Goal: Communication & Community: Share content

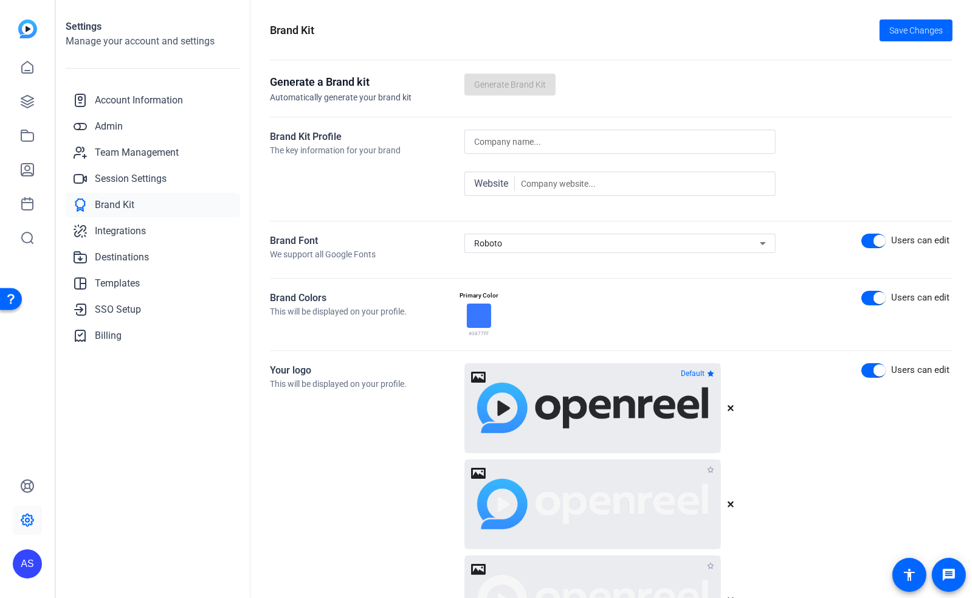
click at [33, 567] on div "AS" at bounding box center [27, 563] width 29 height 29
click at [160, 540] on mat-icon "logout" at bounding box center [161, 546] width 15 height 15
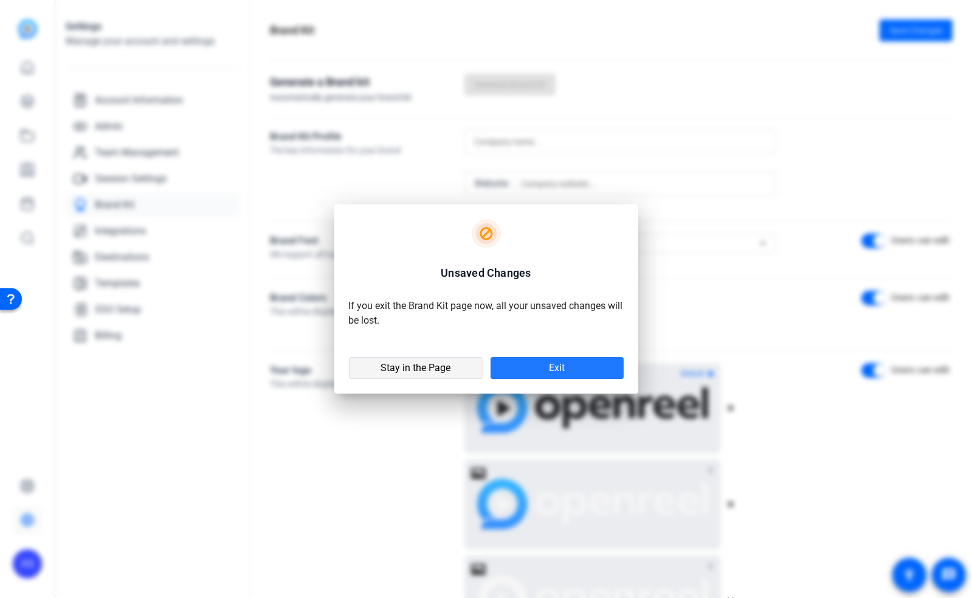
click at [455, 370] on span at bounding box center [416, 367] width 133 height 29
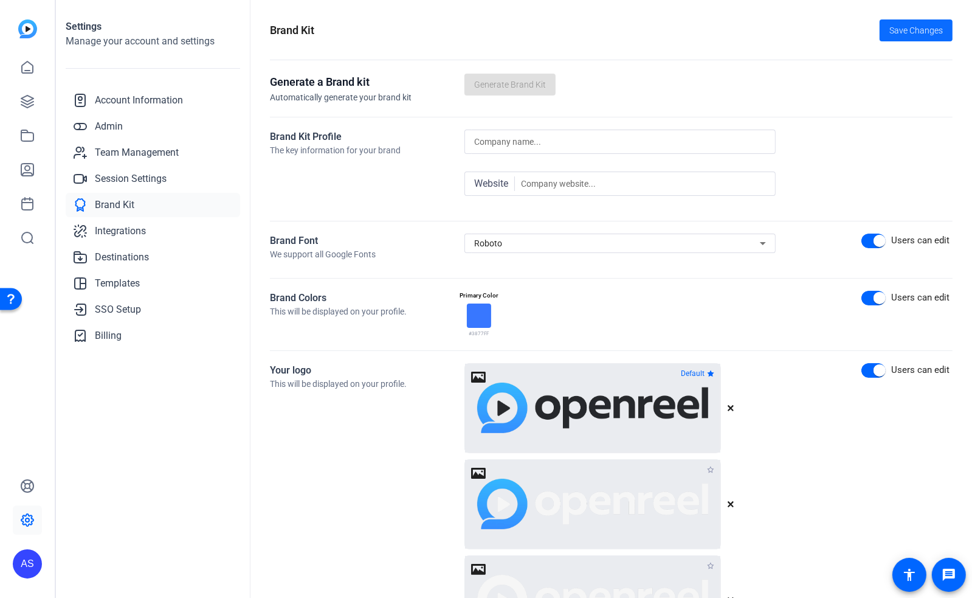
click at [900, 27] on span "Save Changes" at bounding box center [915, 30] width 53 height 13
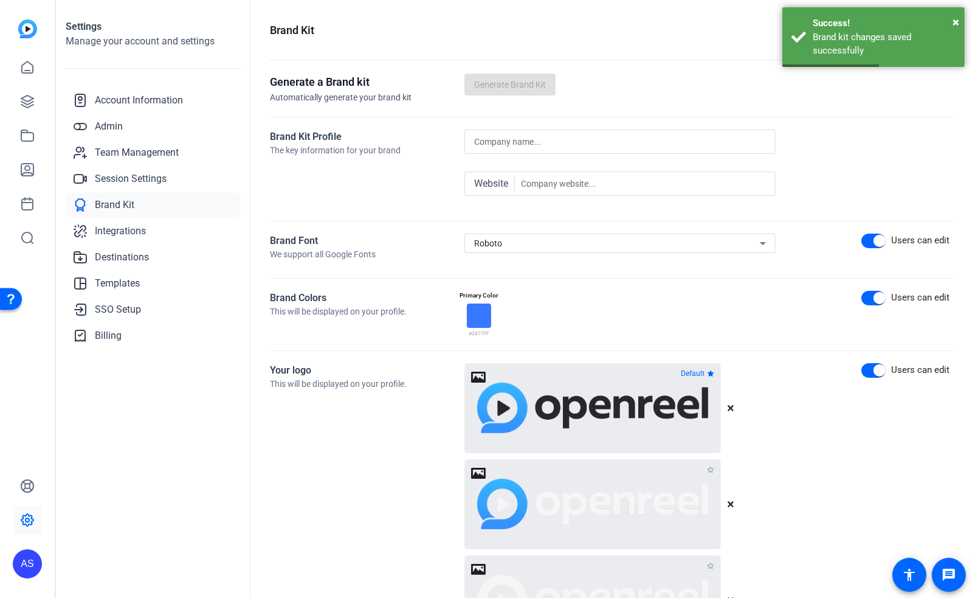
click at [29, 565] on div "AS" at bounding box center [27, 563] width 29 height 29
click at [168, 544] on span at bounding box center [161, 545] width 29 height 29
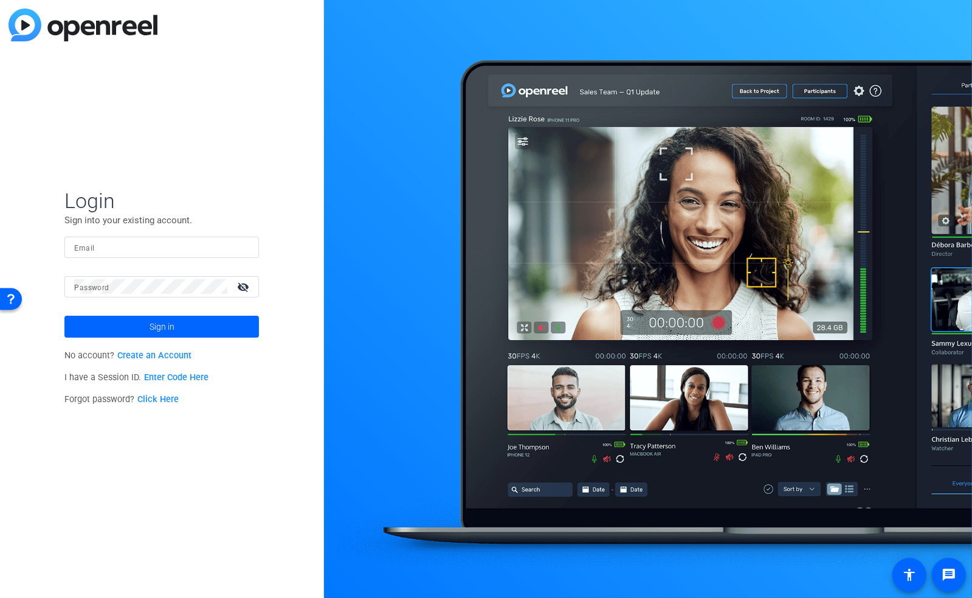
click at [199, 247] on input "Email" at bounding box center [161, 247] width 175 height 15
click at [246, 266] on mat-form-field "Email" at bounding box center [161, 256] width 195 height 40
click at [244, 250] on span at bounding box center [243, 247] width 10 height 10
type input "[PERSON_NAME][EMAIL_ADDRESS][PERSON_NAME][DOMAIN_NAME]"
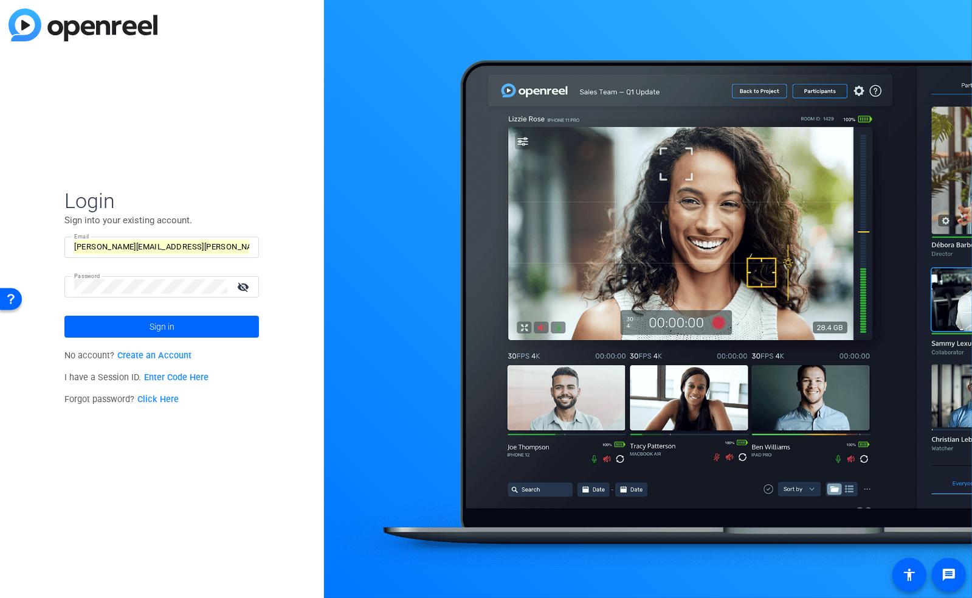
click at [211, 327] on span at bounding box center [161, 326] width 195 height 29
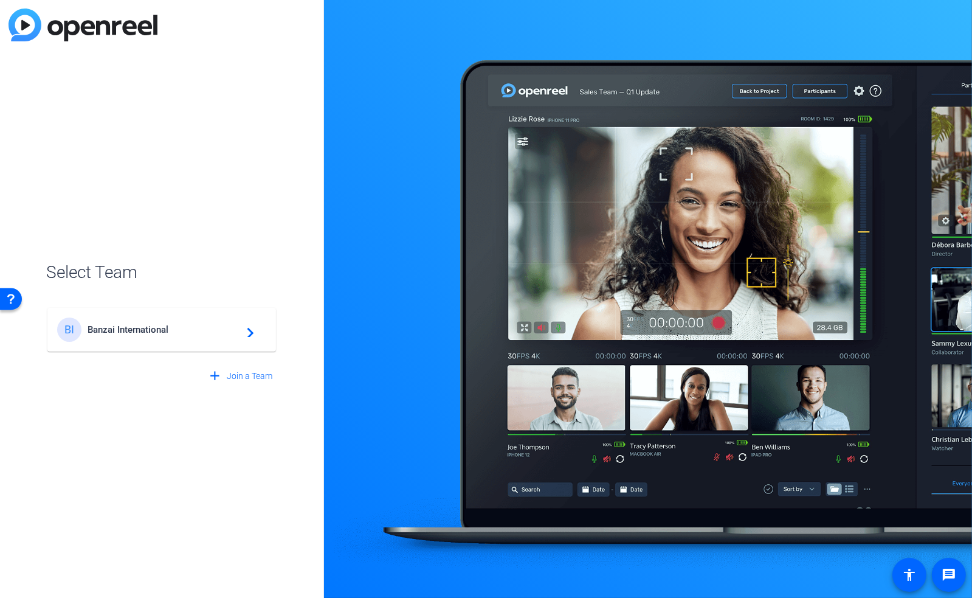
click at [168, 333] on span "Banzai International" at bounding box center [164, 329] width 152 height 11
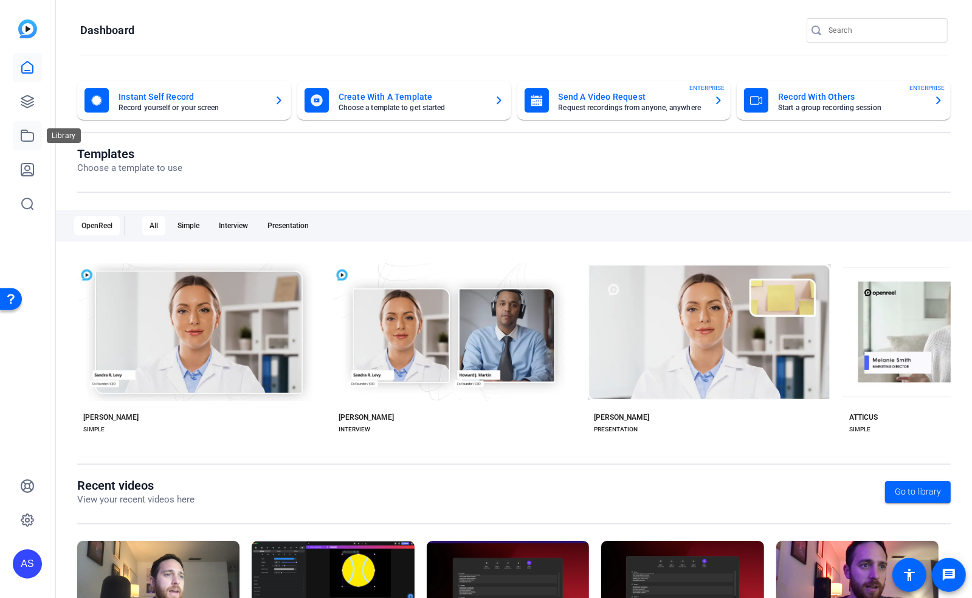
click at [26, 140] on icon at bounding box center [27, 135] width 12 height 11
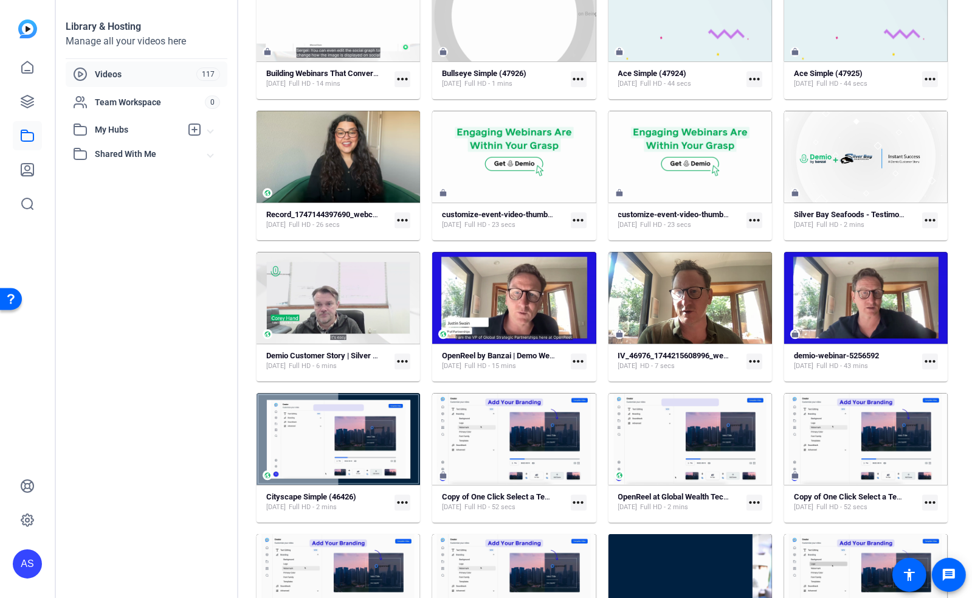
scroll to position [3242, 0]
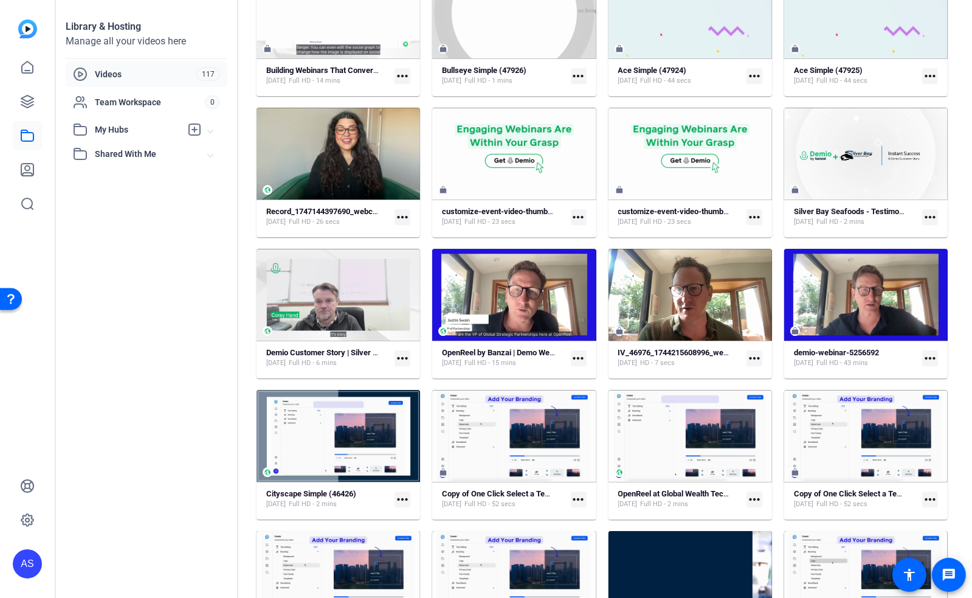
click at [401, 357] on mat-icon "more_horiz" at bounding box center [403, 358] width 16 height 16
click at [173, 382] on div at bounding box center [486, 299] width 972 height 598
click at [30, 97] on icon at bounding box center [27, 101] width 12 height 12
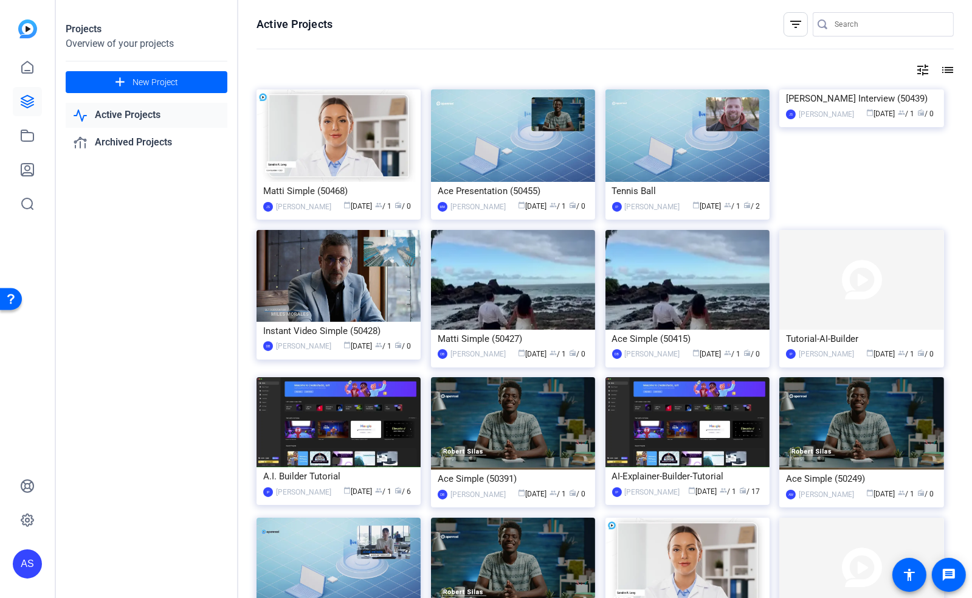
click at [850, 27] on input "Search" at bounding box center [889, 24] width 109 height 15
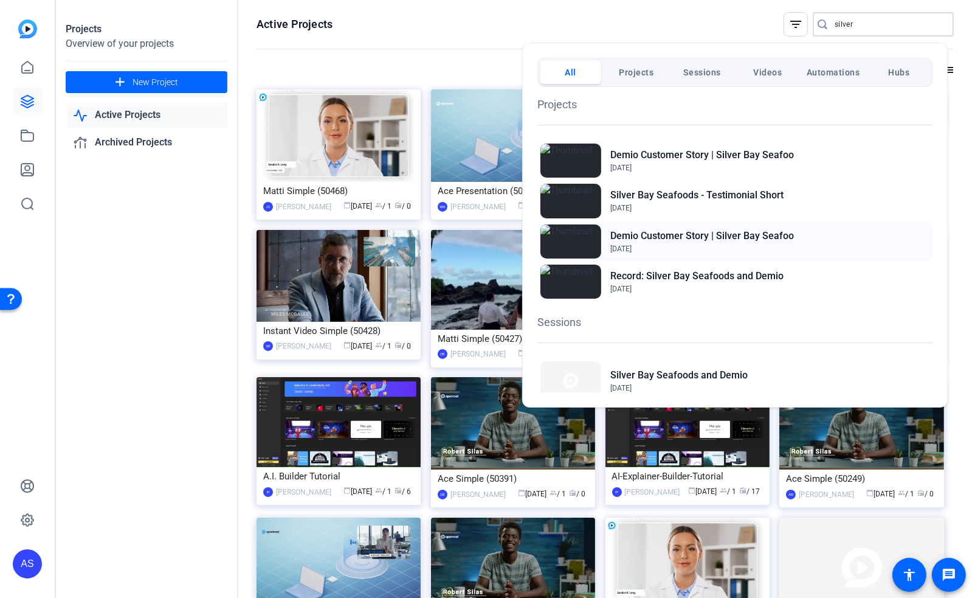
type input "silver"
click at [693, 248] on span "Apr 7, 2025" at bounding box center [702, 248] width 184 height 11
click at [750, 30] on div at bounding box center [486, 299] width 972 height 598
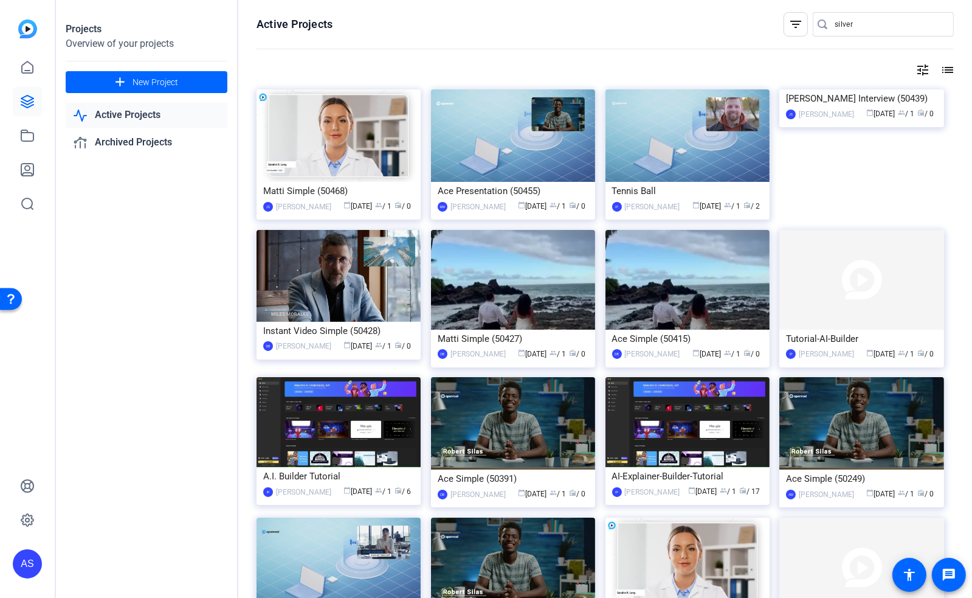
click at [796, 21] on mat-icon "filter_list" at bounding box center [795, 24] width 15 height 15
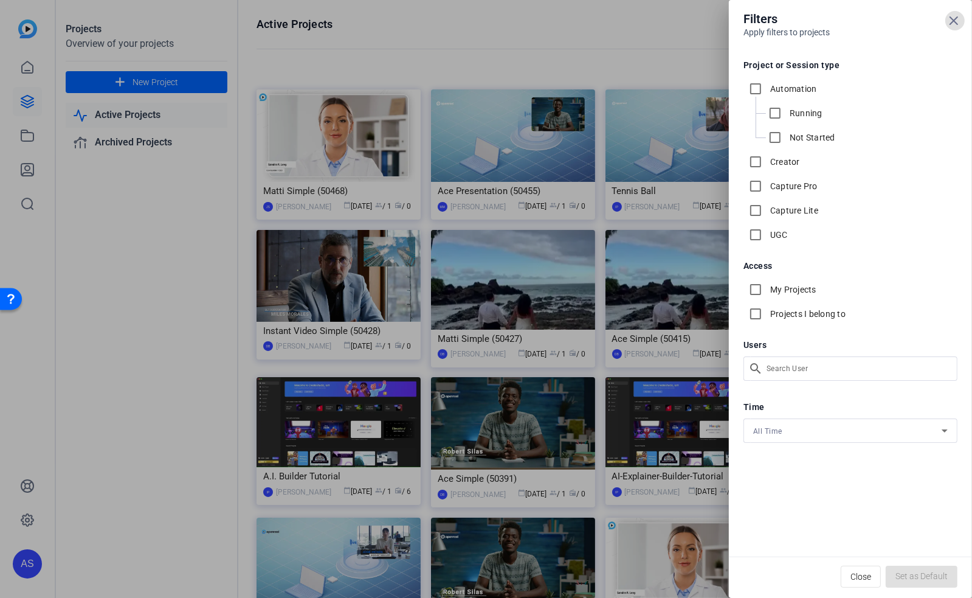
click at [793, 364] on div "Filters Apply filters to projects Project or Session type Automation Running No…" at bounding box center [486, 299] width 972 height 598
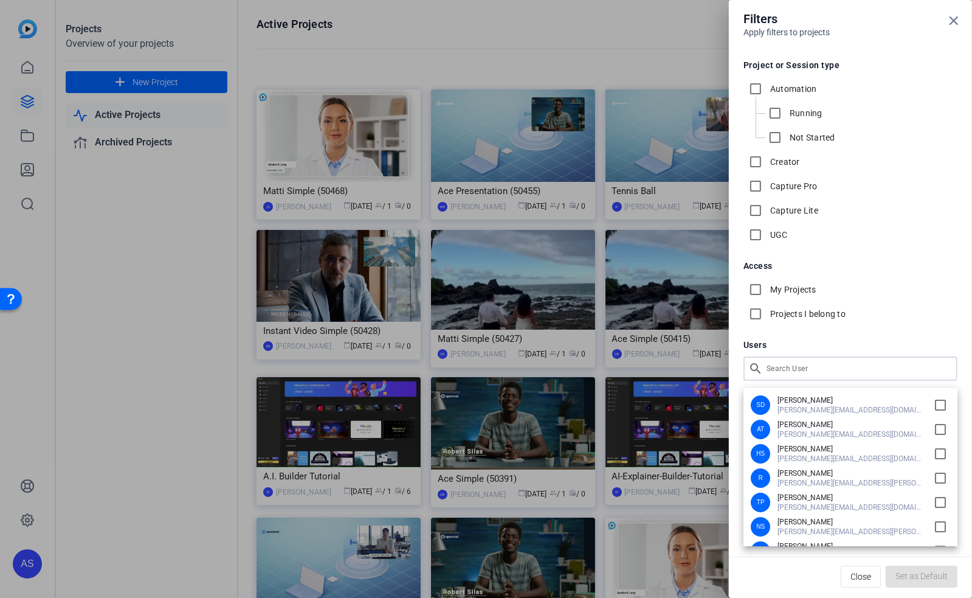
drag, startPoint x: 579, startPoint y: 2, endPoint x: 594, endPoint y: 12, distance: 18.4
click at [579, 2] on div at bounding box center [486, 299] width 972 height 598
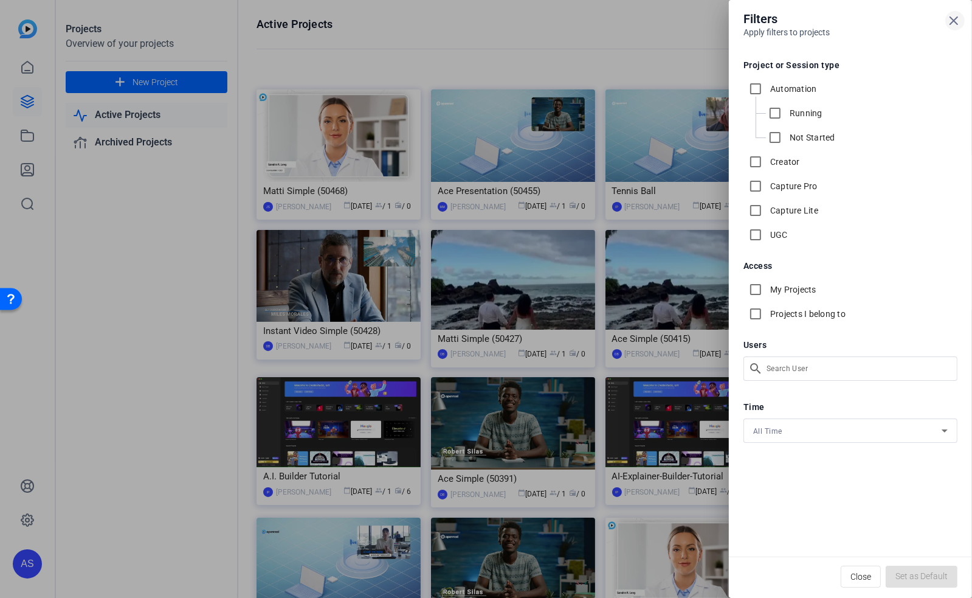
click at [952, 19] on icon at bounding box center [953, 20] width 7 height 7
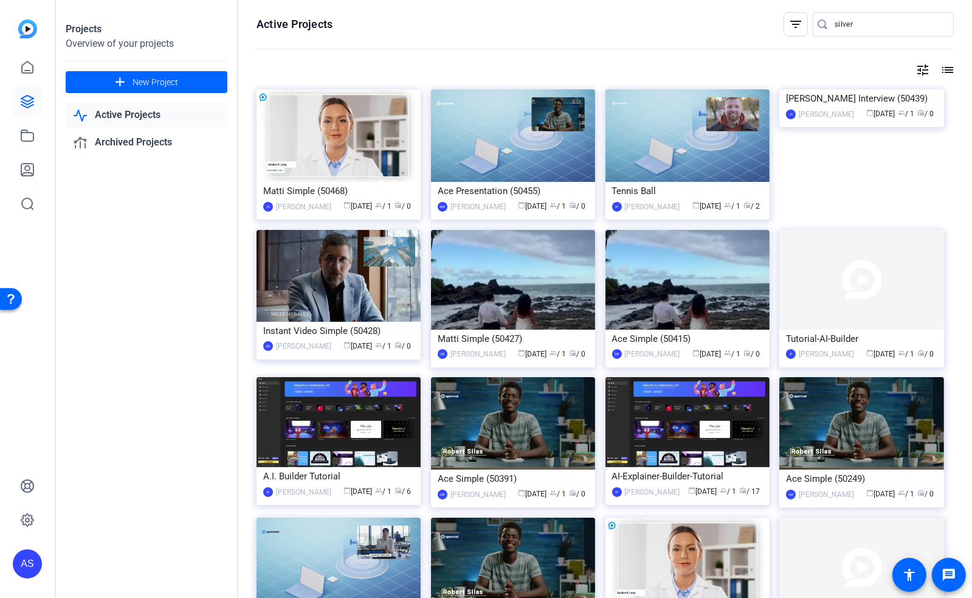
click at [858, 24] on input "silver" at bounding box center [889, 24] width 109 height 15
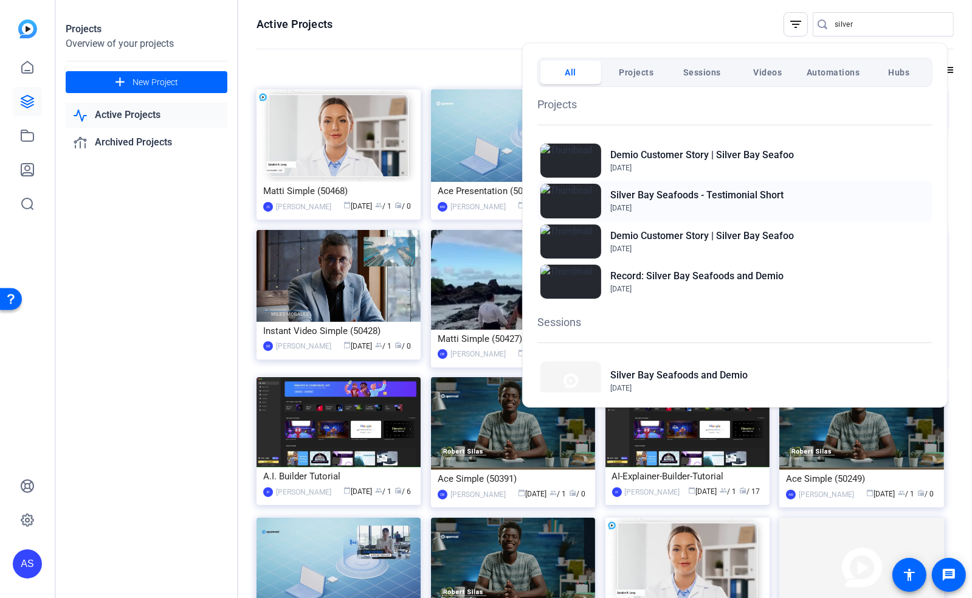
click at [694, 195] on h2 "Silver Bay Seafoods - Testimonial Short" at bounding box center [696, 195] width 173 height 15
drag, startPoint x: 635, startPoint y: 36, endPoint x: 438, endPoint y: 38, distance: 197.6
click at [635, 36] on div at bounding box center [486, 299] width 972 height 598
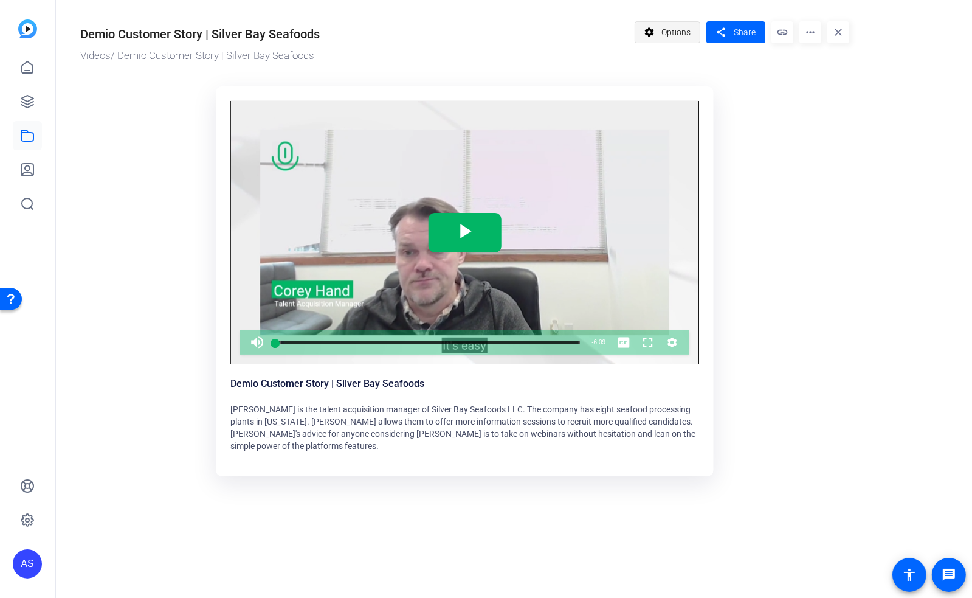
click at [673, 26] on span "Options" at bounding box center [675, 32] width 29 height 23
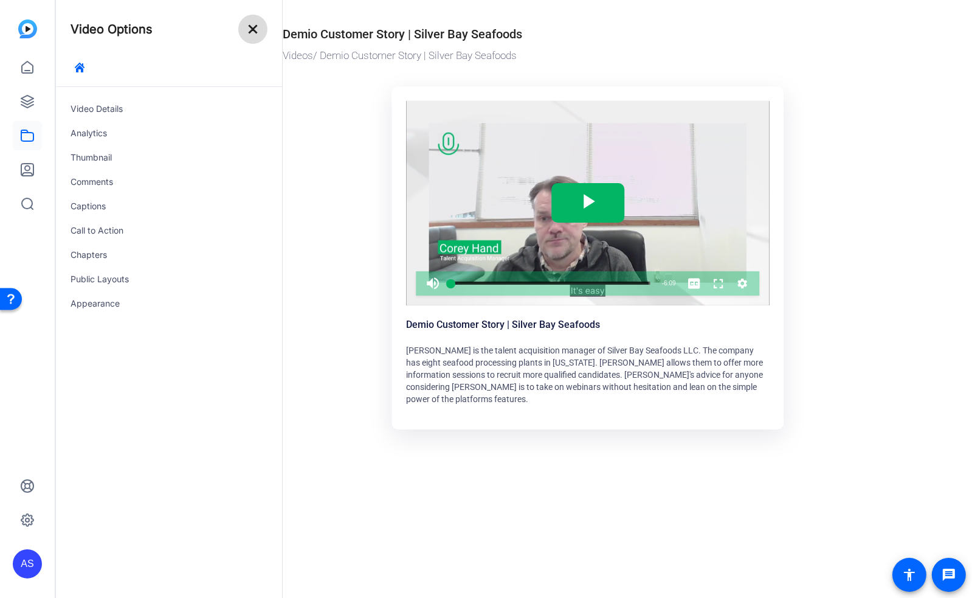
click at [248, 27] on mat-icon "close" at bounding box center [253, 29] width 15 height 15
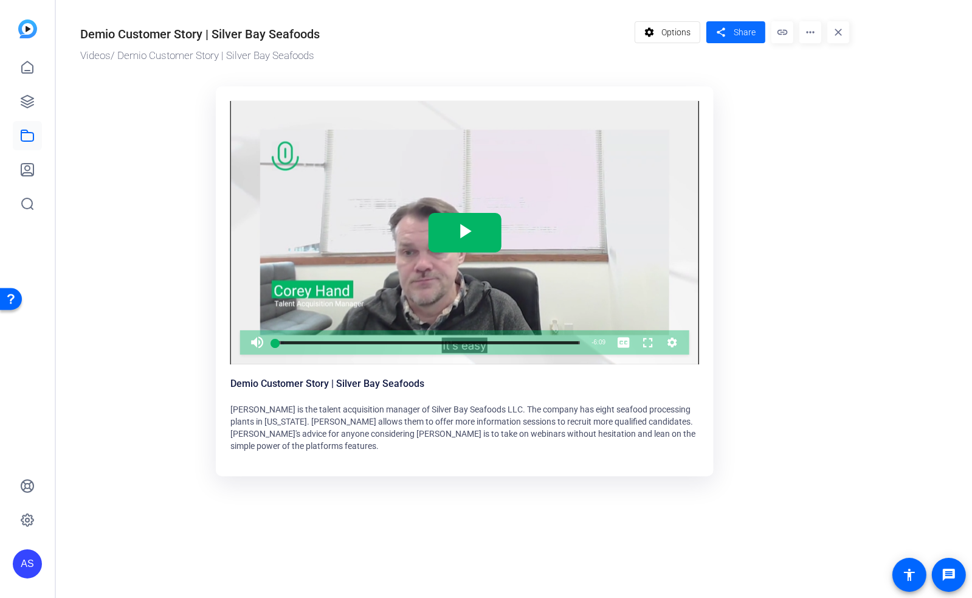
click at [745, 33] on span "Share" at bounding box center [745, 32] width 22 height 13
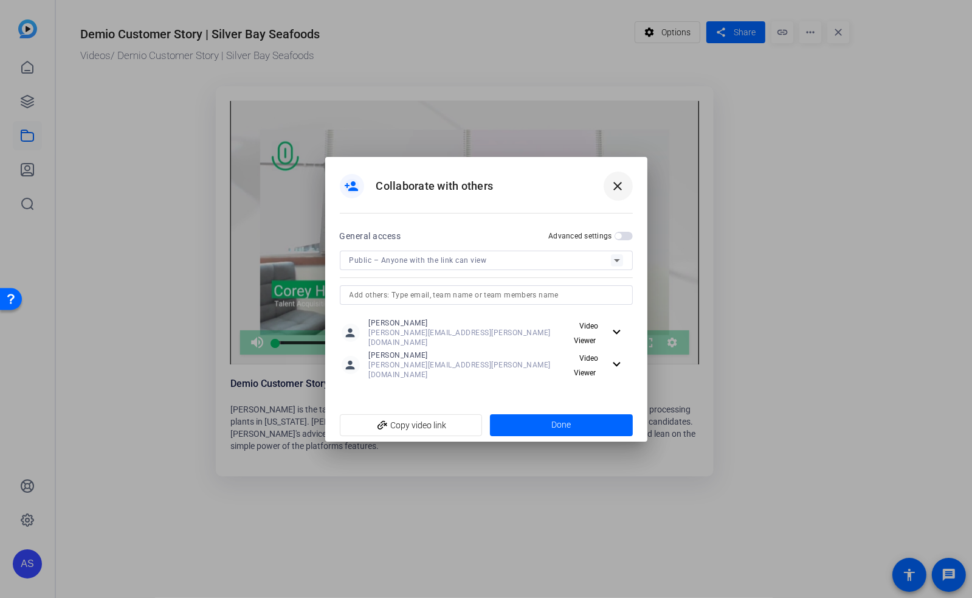
click at [623, 190] on mat-icon "close" at bounding box center [618, 186] width 15 height 15
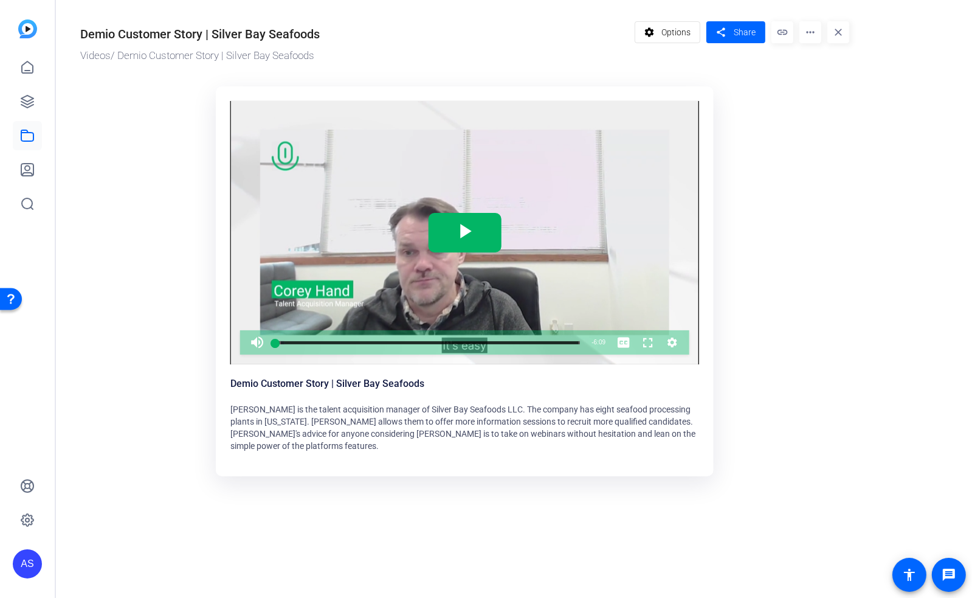
click at [485, 407] on span "[PERSON_NAME] is the talent acquisition manager of Silver Bay Seafoods LLC. The…" at bounding box center [462, 427] width 465 height 46
click at [686, 35] on span "Options" at bounding box center [675, 32] width 29 height 23
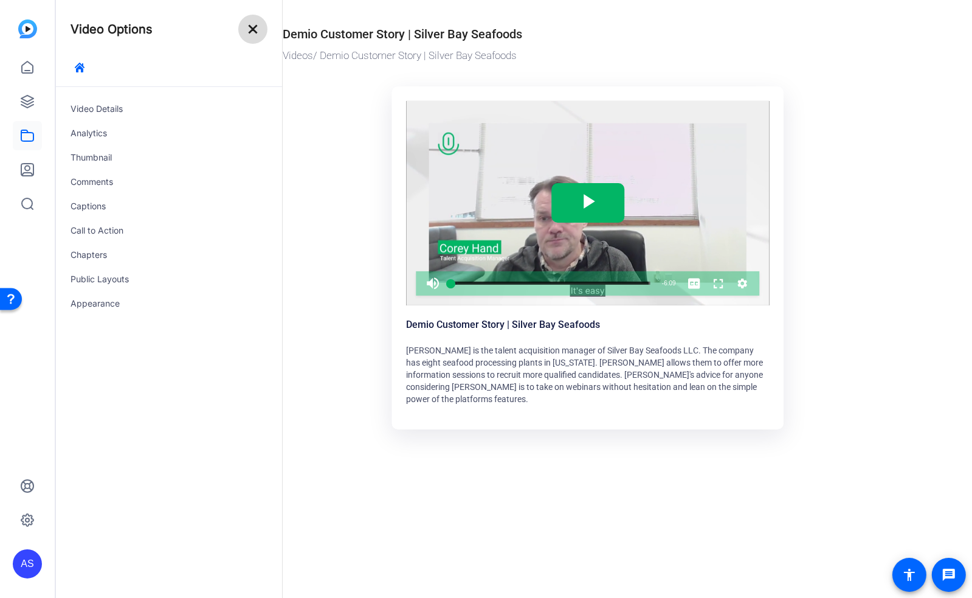
click at [255, 30] on mat-icon "close" at bounding box center [253, 29] width 15 height 15
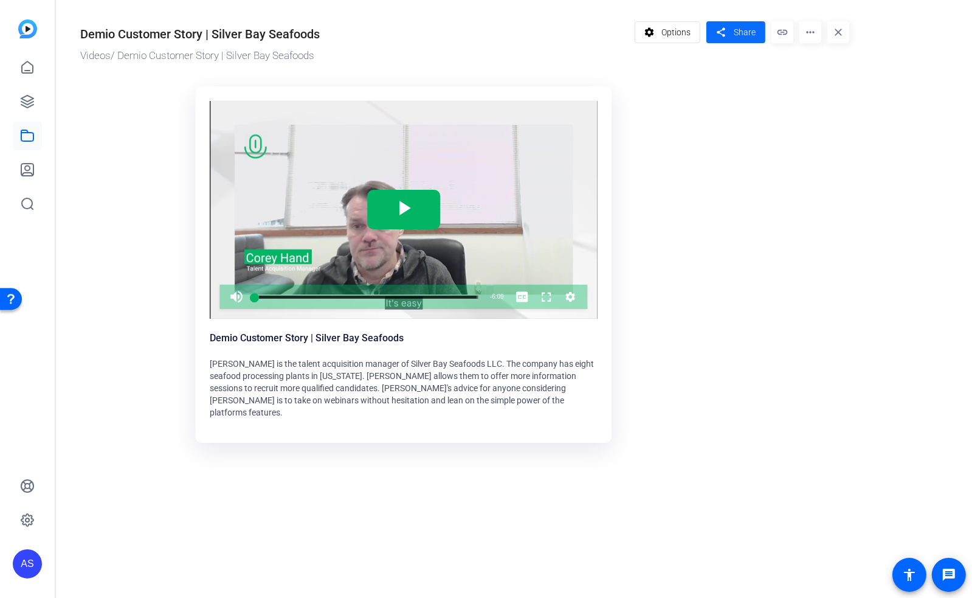
click at [732, 33] on span at bounding box center [735, 32] width 59 height 29
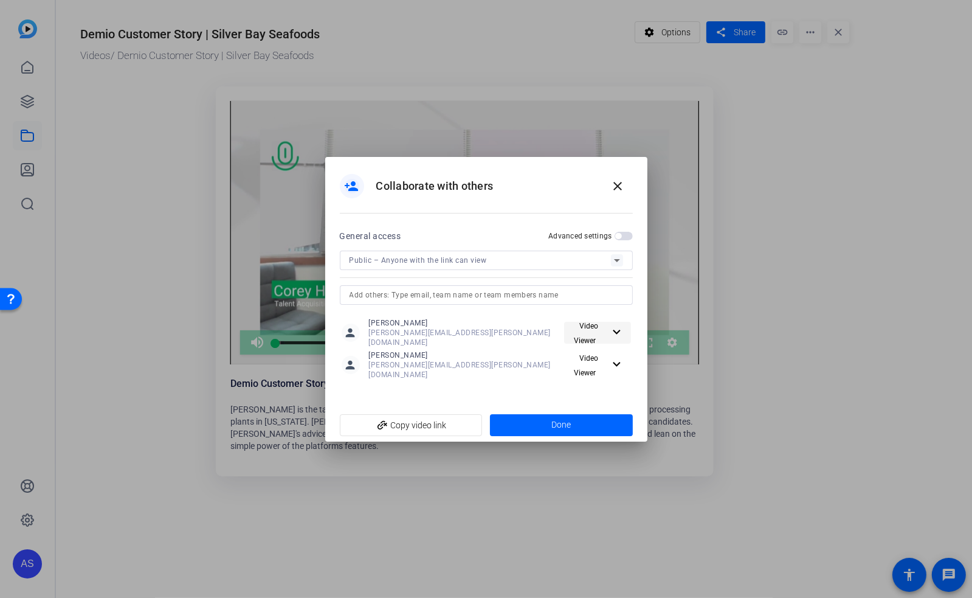
click at [609, 338] on mat-icon "expand_more" at bounding box center [615, 332] width 12 height 15
click at [597, 364] on span "Video Editor" at bounding box center [602, 360] width 43 height 9
click at [591, 362] on span "Video Viewer" at bounding box center [586, 365] width 25 height 23
click at [598, 386] on span "Video Editor" at bounding box center [602, 385] width 43 height 9
click at [579, 415] on span at bounding box center [561, 424] width 143 height 29
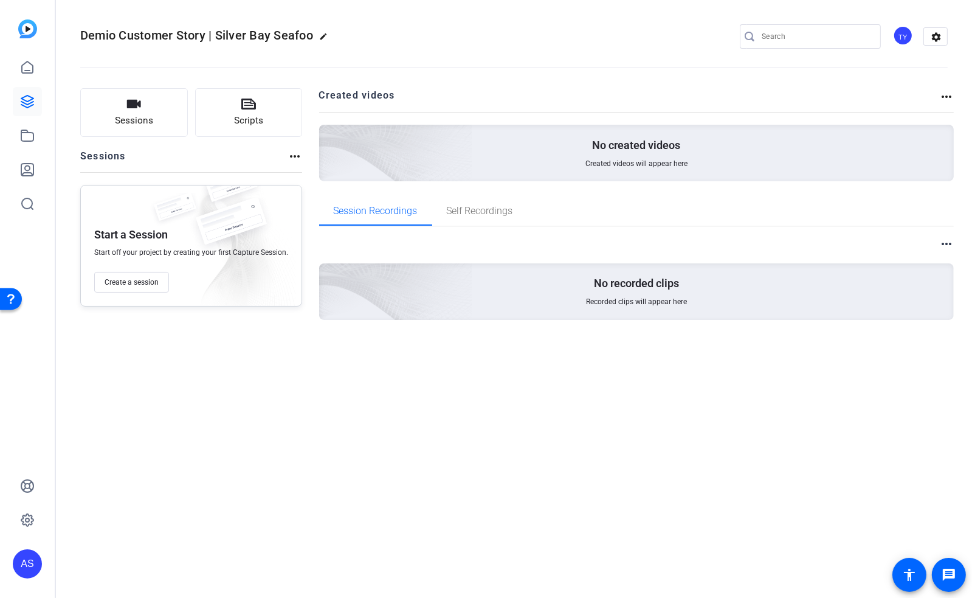
click at [902, 41] on div "TY" at bounding box center [903, 36] width 20 height 20
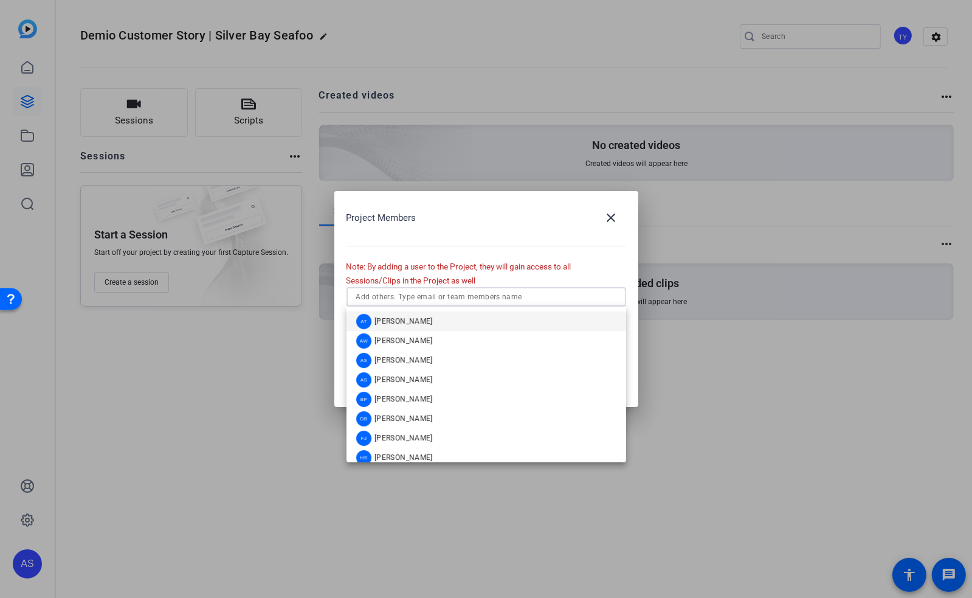
click at [499, 298] on input "text" at bounding box center [486, 296] width 260 height 15
click at [405, 384] on span "[PERSON_NAME]" at bounding box center [403, 379] width 58 height 10
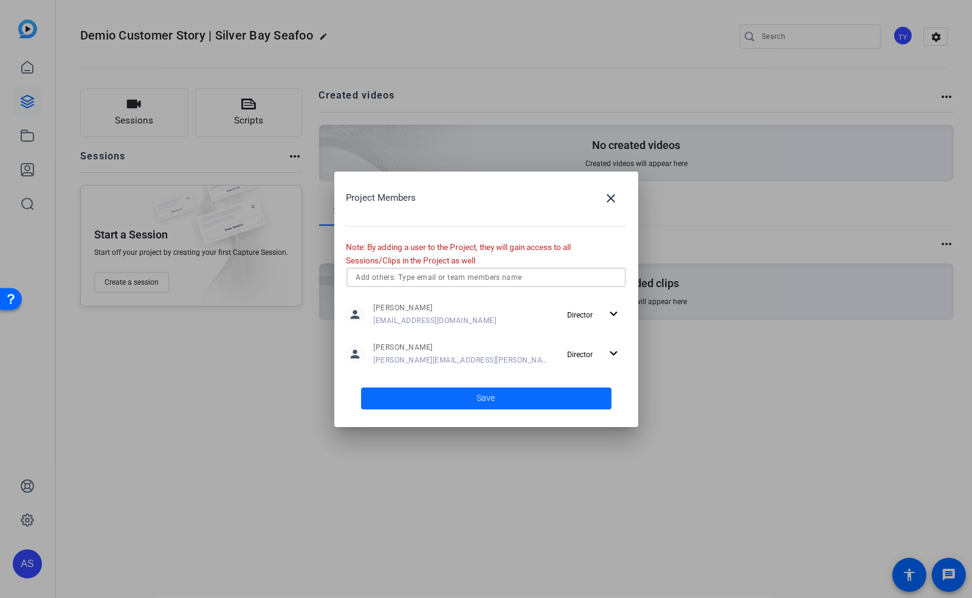
click at [474, 403] on span at bounding box center [486, 398] width 250 height 29
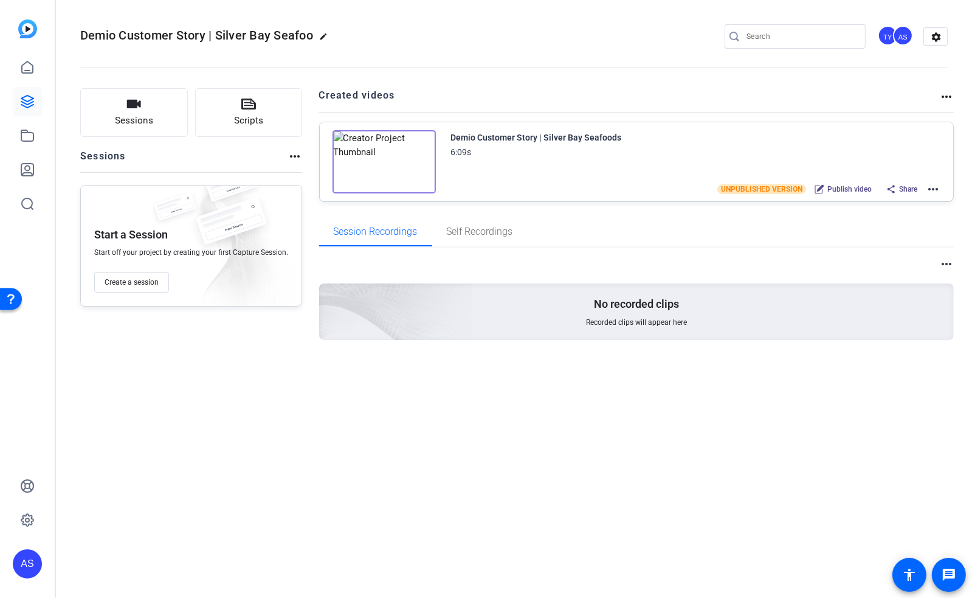
click at [924, 184] on div "UNPUBLISHED VERSION Publish video Share more_horiz" at bounding box center [828, 189] width 223 height 16
click at [935, 187] on mat-icon "more_horiz" at bounding box center [933, 189] width 15 height 15
click at [894, 277] on span "Download SRT" at bounding box center [889, 279] width 85 height 15
click at [624, 87] on div "Sessions Scripts Sessions more_horiz Start a Session Start off your project by …" at bounding box center [514, 233] width 916 height 321
click at [888, 41] on div "TY" at bounding box center [888, 36] width 20 height 20
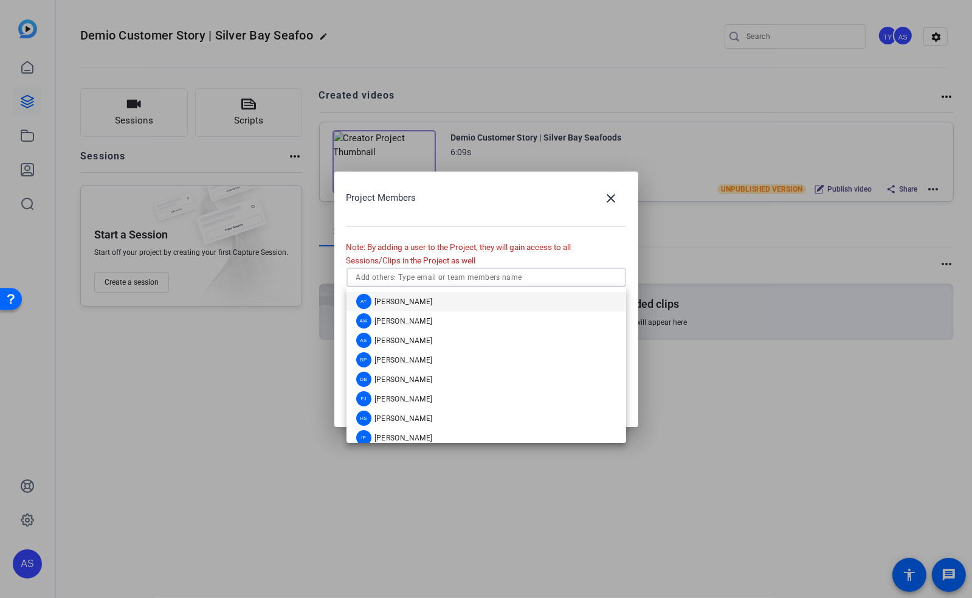
click at [447, 275] on input "text" at bounding box center [486, 277] width 260 height 15
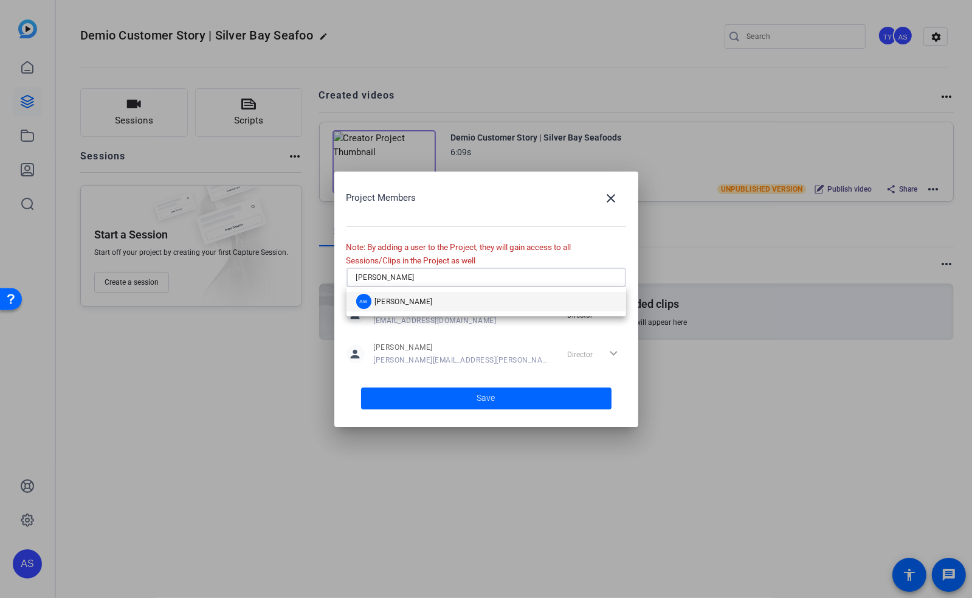
type input "[PERSON_NAME]"
click at [452, 311] on div "AW [PERSON_NAME]" at bounding box center [487, 301] width 280 height 29
click at [447, 308] on mat-option "AW [PERSON_NAME]" at bounding box center [487, 301] width 280 height 19
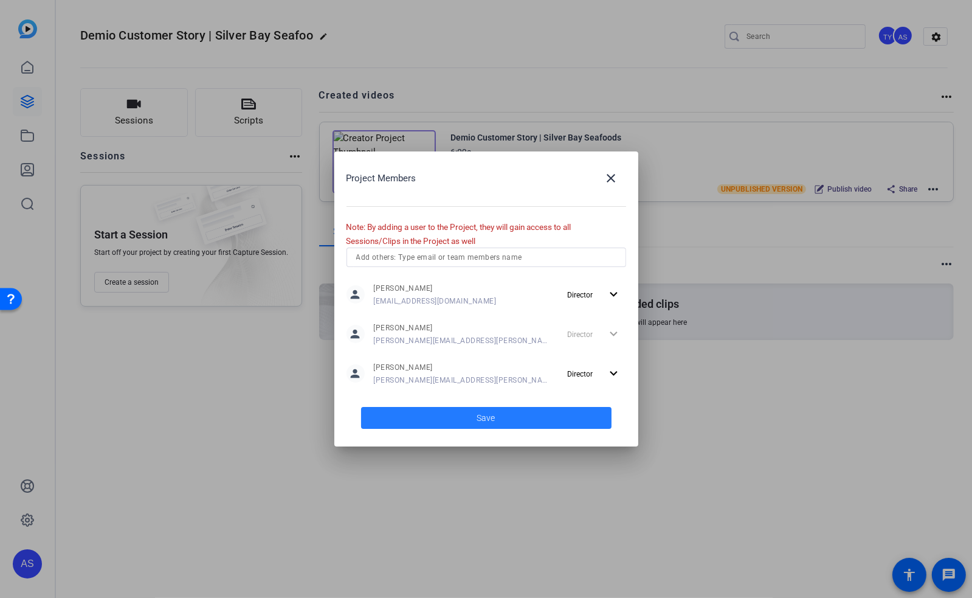
click at [486, 420] on span "Save" at bounding box center [486, 418] width 18 height 13
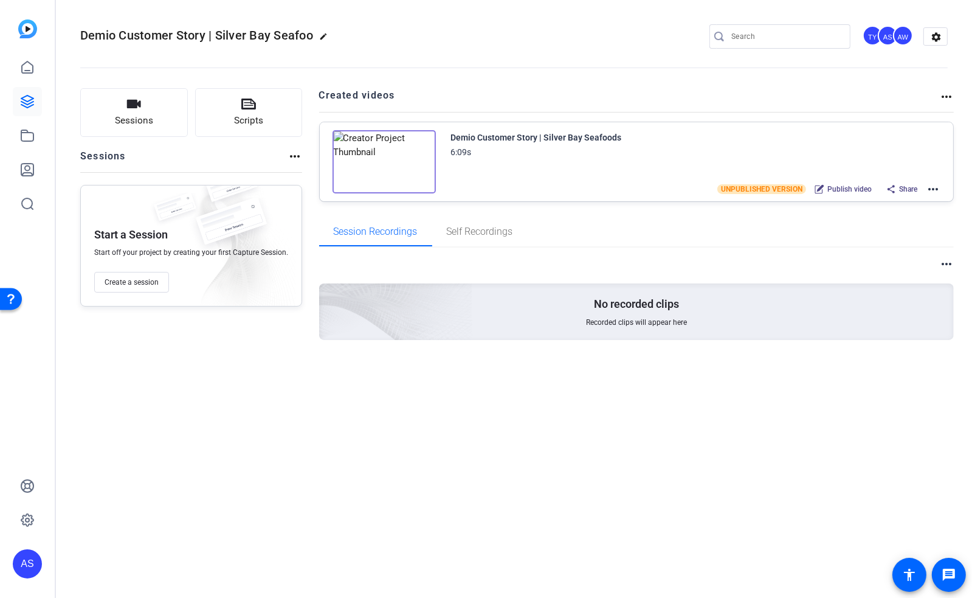
click at [933, 187] on mat-icon "more_horiz" at bounding box center [933, 189] width 15 height 15
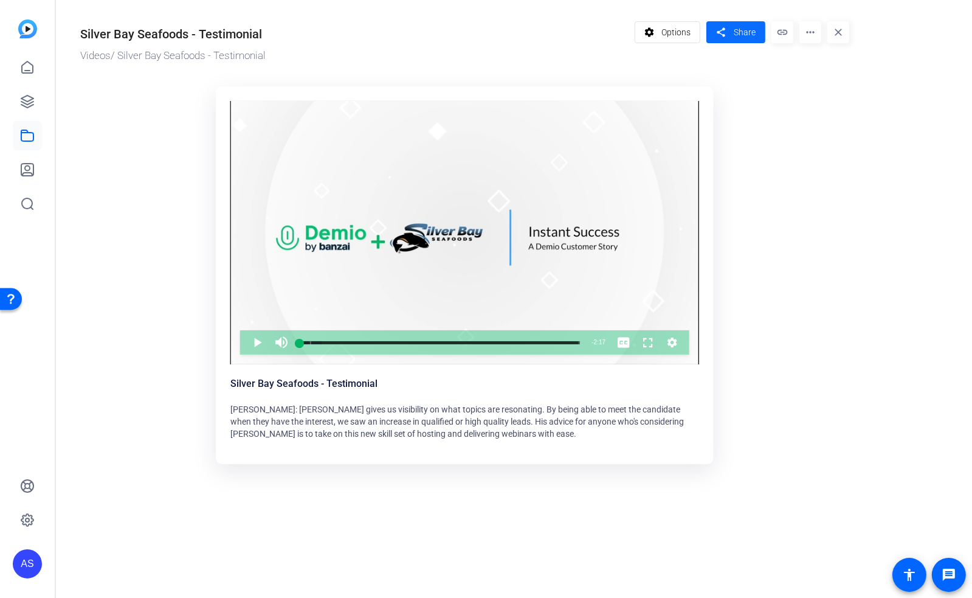
click at [736, 31] on span "Share" at bounding box center [745, 32] width 22 height 13
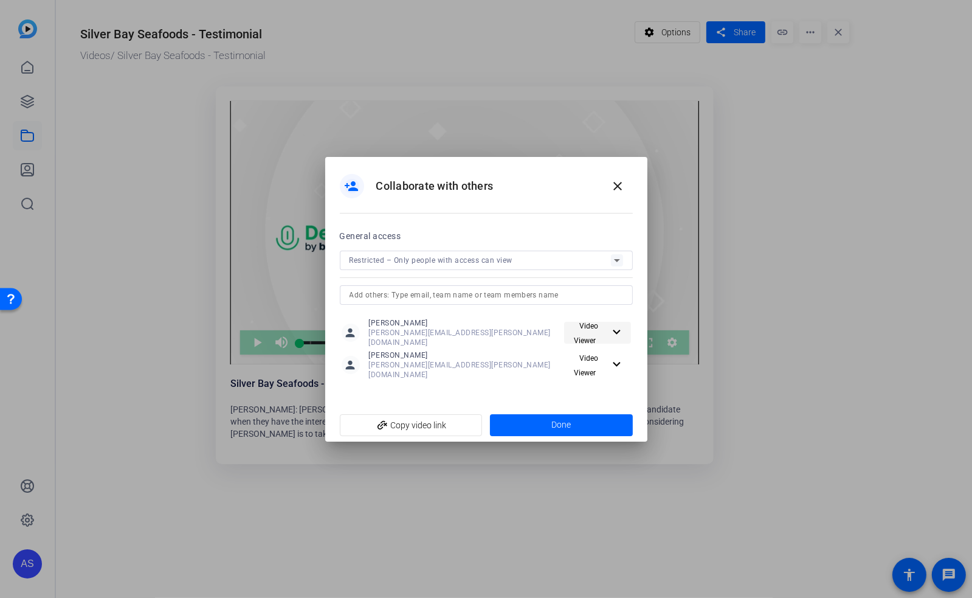
click at [603, 336] on span "Video Viewer" at bounding box center [589, 332] width 40 height 29
click at [599, 360] on span "Video Editor" at bounding box center [602, 360] width 43 height 9
click at [600, 367] on span "Video Viewer" at bounding box center [589, 364] width 40 height 29
click at [595, 382] on span "Video Editor" at bounding box center [602, 385] width 43 height 9
click at [581, 413] on span at bounding box center [561, 424] width 143 height 29
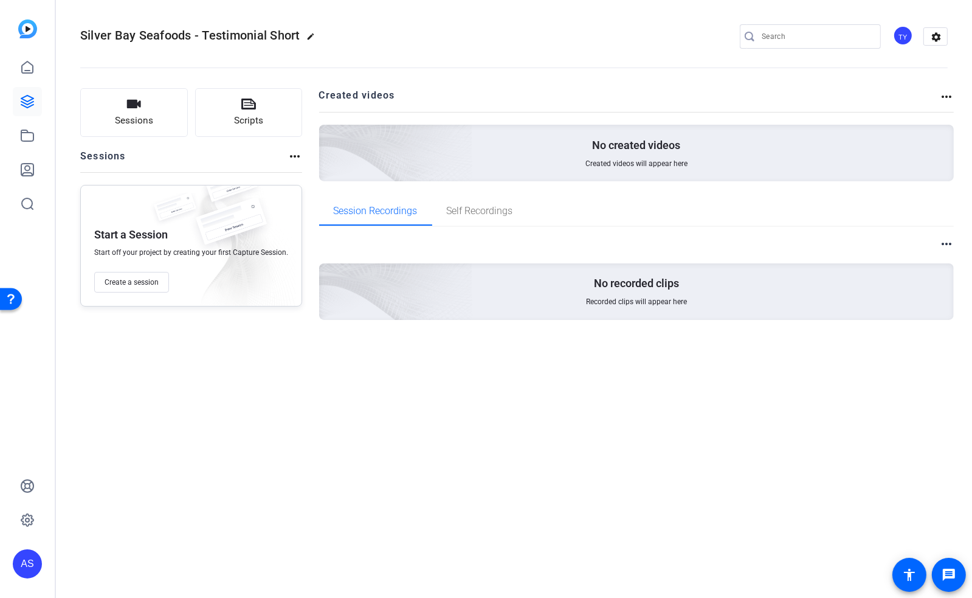
click at [900, 33] on div "TY" at bounding box center [903, 36] width 20 height 20
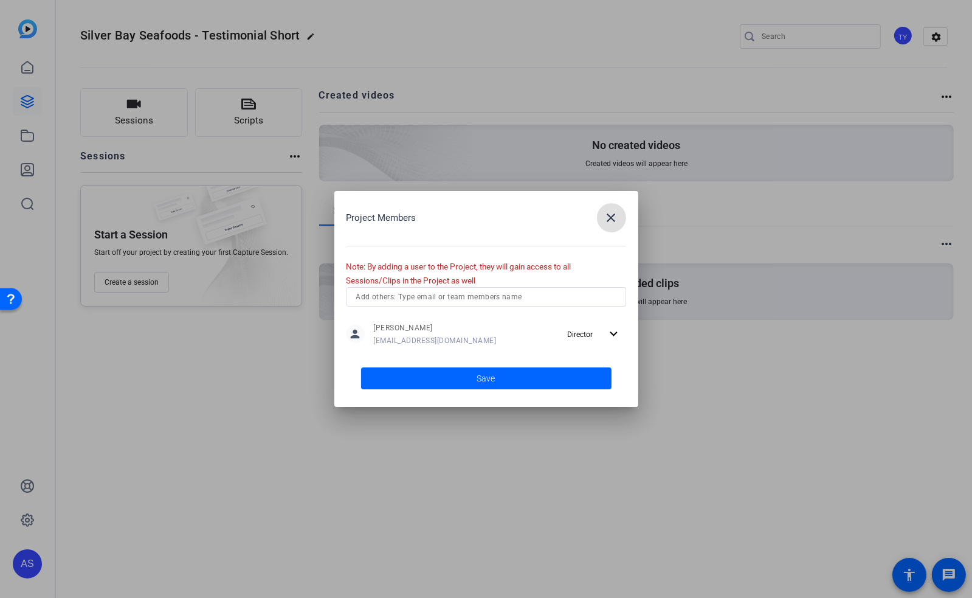
click at [471, 300] on input "text" at bounding box center [486, 296] width 260 height 15
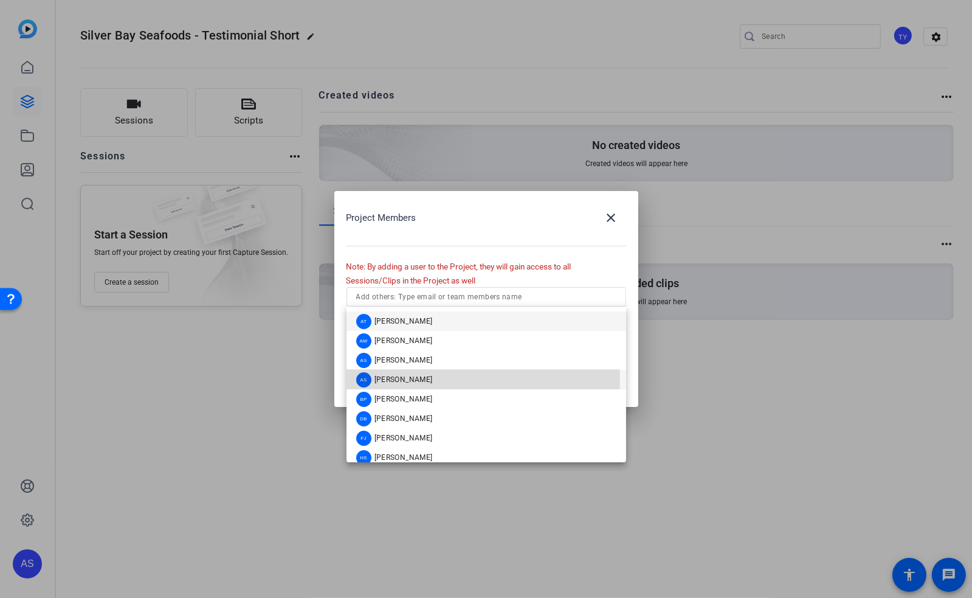
click at [413, 377] on span "[PERSON_NAME]" at bounding box center [403, 379] width 58 height 10
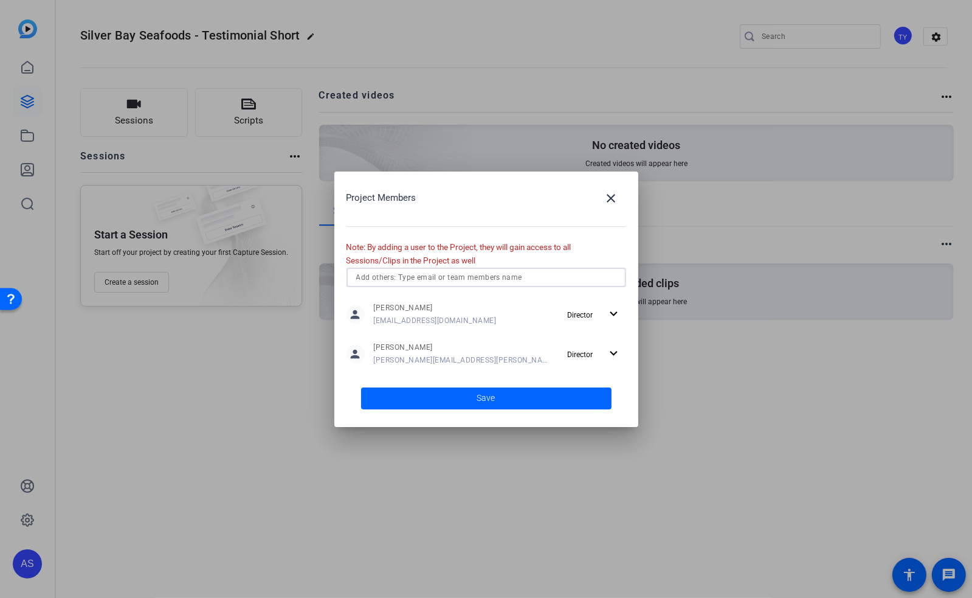
click at [469, 277] on input "text" at bounding box center [486, 277] width 260 height 15
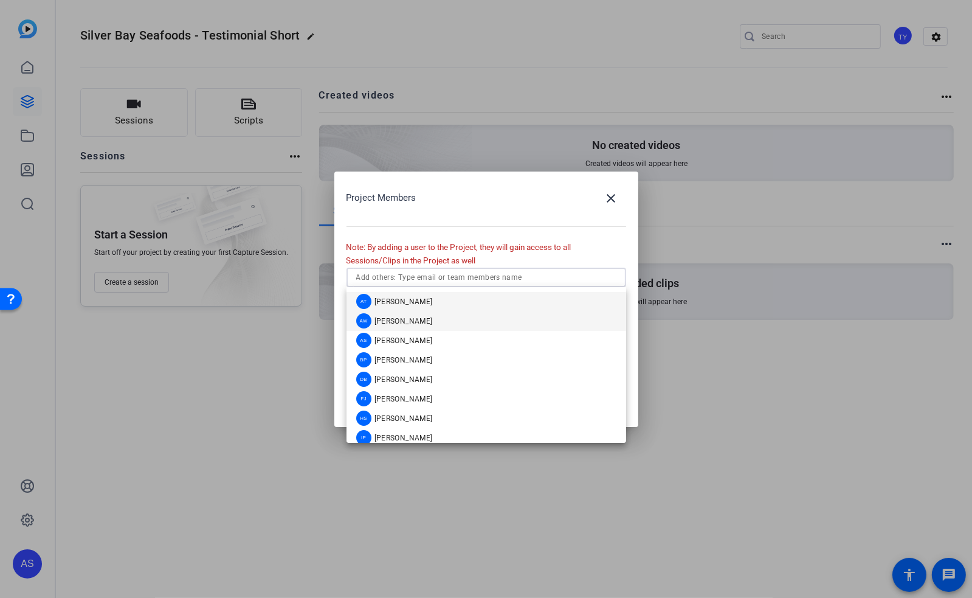
click at [407, 323] on span "[PERSON_NAME]" at bounding box center [403, 321] width 58 height 10
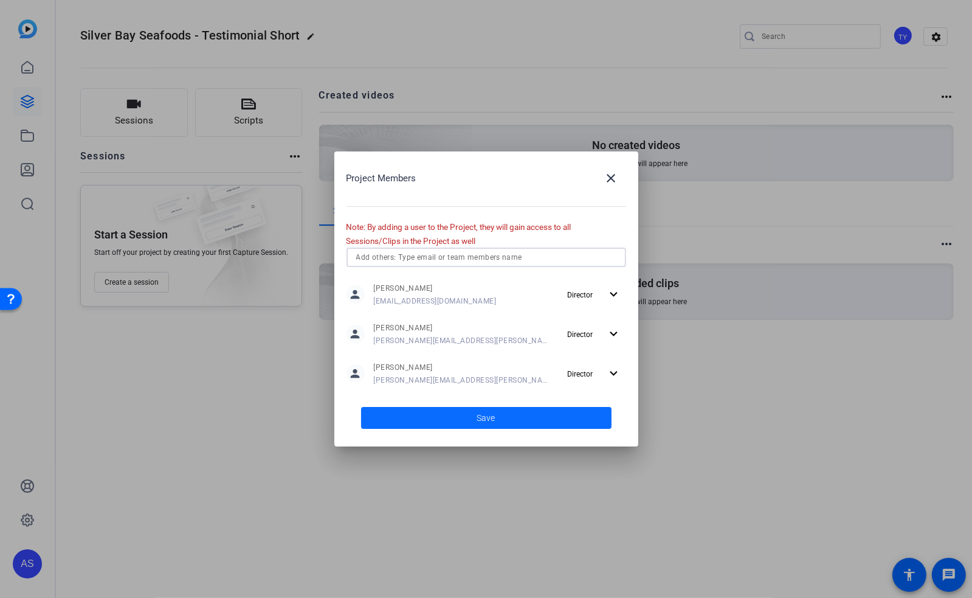
click at [478, 415] on span "Save" at bounding box center [486, 418] width 18 height 13
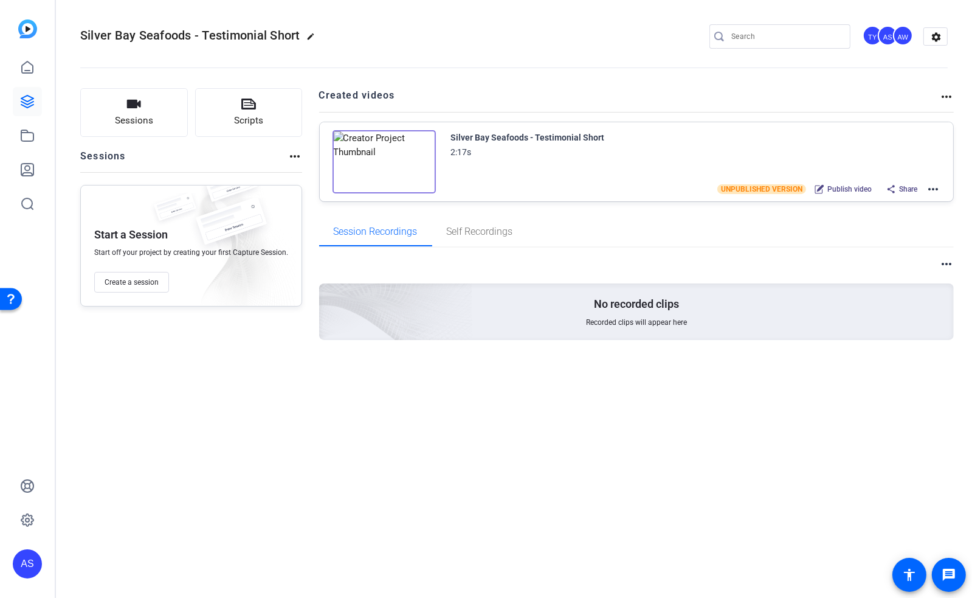
click at [934, 187] on mat-icon "more_horiz" at bounding box center [933, 189] width 15 height 15
click at [880, 278] on span "Download SRT" at bounding box center [889, 279] width 85 height 15
